Goal: Find specific page/section: Find specific page/section

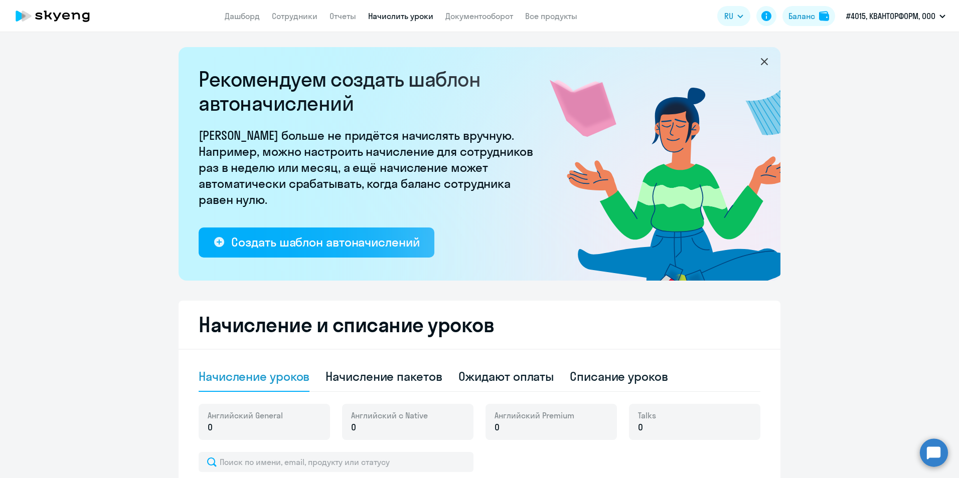
select select "10"
click at [291, 20] on link "Сотрудники" at bounding box center [295, 16] width 46 height 10
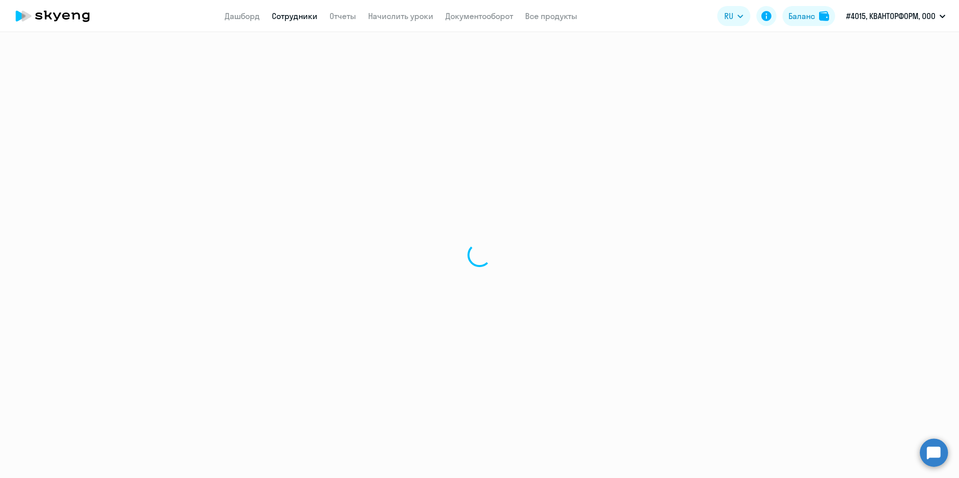
select select "30"
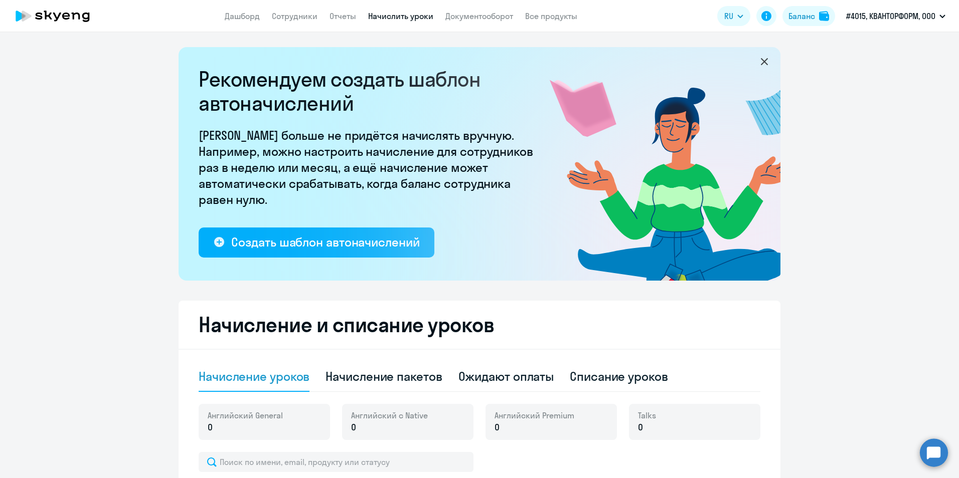
select select "10"
